Goal: Task Accomplishment & Management: Use online tool/utility

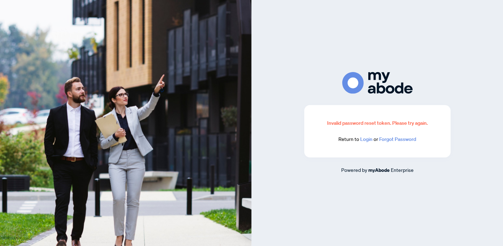
click at [363, 140] on link "Login" at bounding box center [366, 139] width 12 height 6
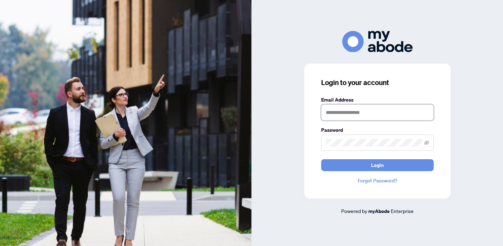
type input "**********"
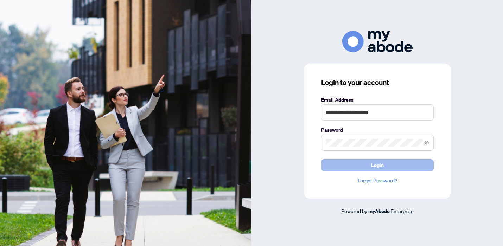
click at [371, 168] on span "Login" at bounding box center [377, 165] width 13 height 11
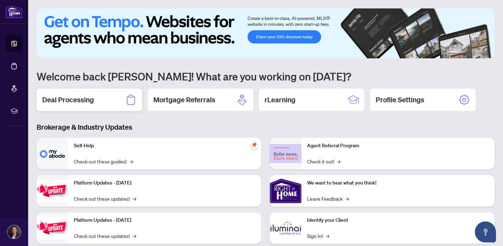
click at [86, 106] on div "Deal Processing" at bounding box center [89, 100] width 105 height 22
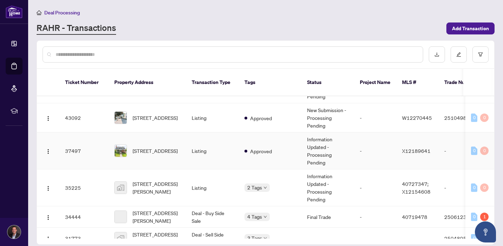
scroll to position [134, 0]
click at [147, 146] on span "[STREET_ADDRESS]" at bounding box center [155, 150] width 45 height 8
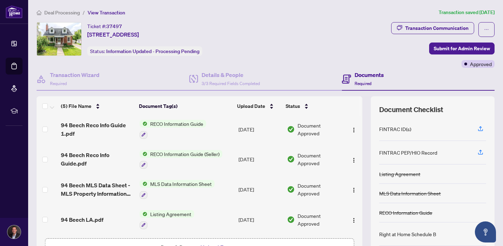
scroll to position [48, 0]
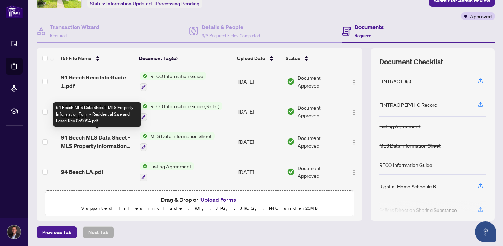
click at [101, 136] on span "94 Beech MLS Data Sheet - MLS Property Information Form - Residential Sale and …" at bounding box center [97, 141] width 73 height 17
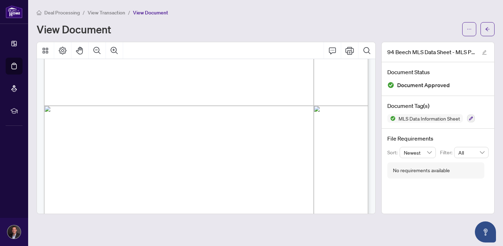
scroll to position [4522, 0]
